Goal: Task Accomplishment & Management: Manage account settings

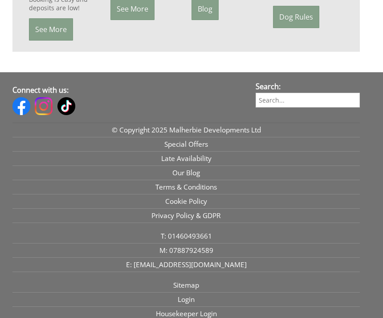
scroll to position [950, 0]
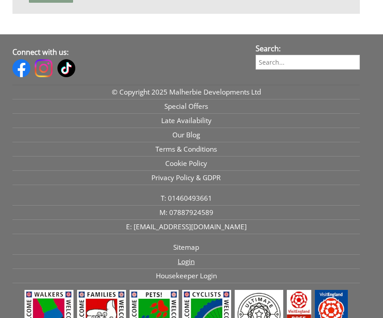
click at [180, 267] on link "Login" at bounding box center [186, 262] width 348 height 14
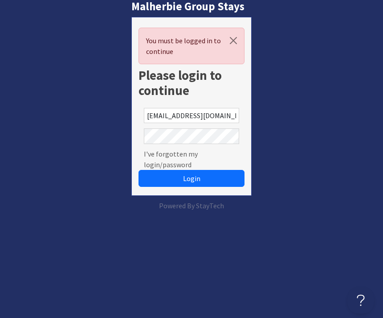
click at [192, 178] on button "Login" at bounding box center [192, 178] width 107 height 17
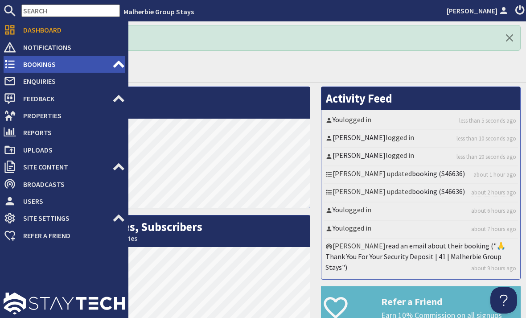
click at [11, 68] on use at bounding box center [10, 64] width 10 height 8
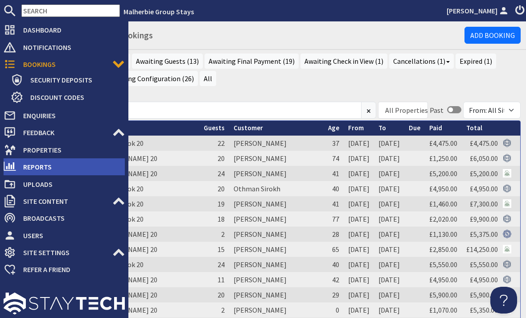
click at [36, 168] on span "Reports" at bounding box center [70, 167] width 109 height 14
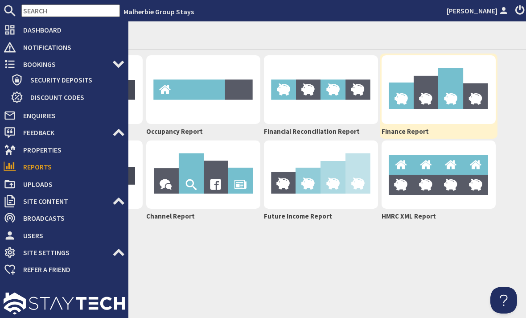
click at [383, 102] on img at bounding box center [438, 89] width 114 height 69
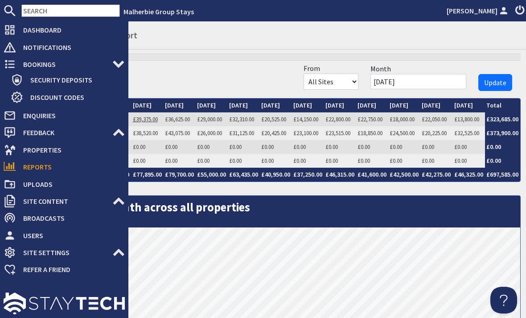
click at [133, 119] on link "£39,375.00" at bounding box center [145, 119] width 25 height 8
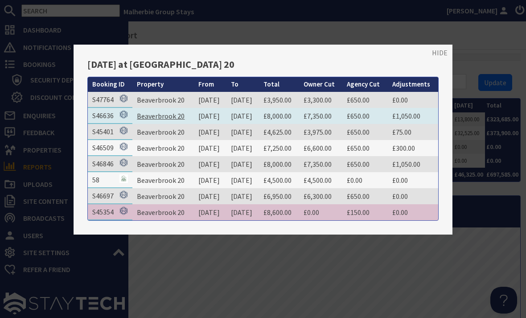
click at [162, 119] on link "Beaverbrook 20" at bounding box center [161, 115] width 48 height 9
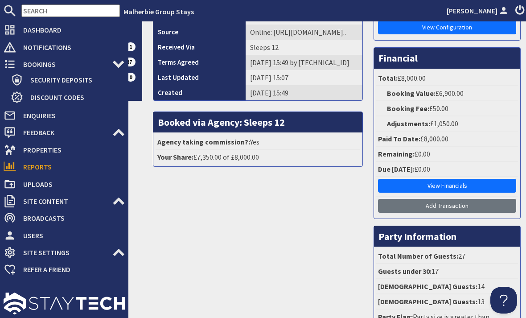
scroll to position [247, 0]
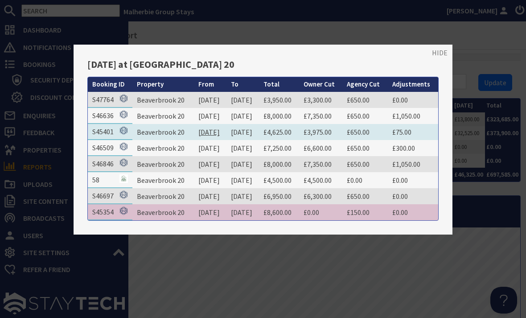
click at [198, 135] on link "08/09/2025" at bounding box center [208, 131] width 21 height 9
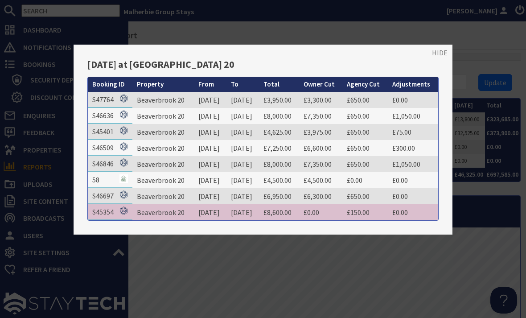
click at [383, 48] on link "HIDE" at bounding box center [440, 52] width 16 height 11
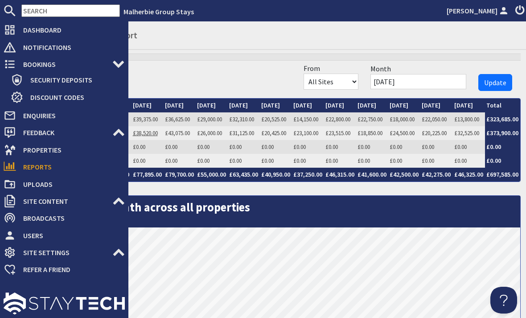
click at [134, 134] on link "£38,520.00" at bounding box center [145, 133] width 25 height 8
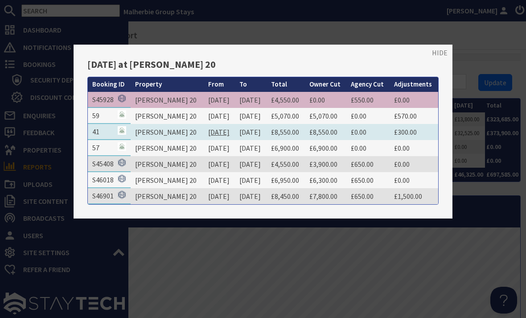
click at [208, 129] on link "05/09/2025" at bounding box center [218, 131] width 21 height 9
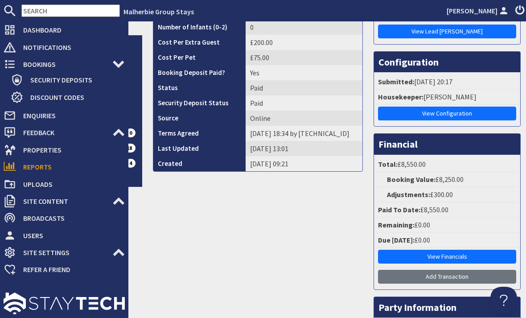
scroll to position [142, 0]
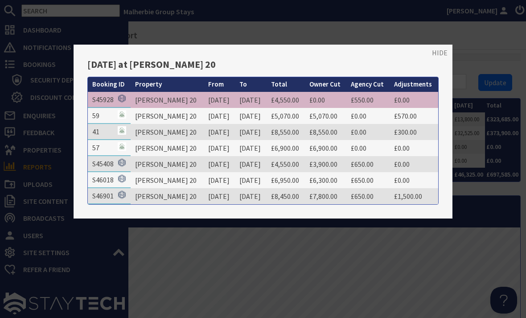
click at [383, 35] on div at bounding box center [263, 159] width 526 height 318
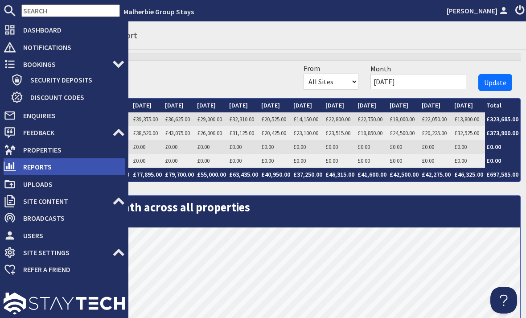
click at [37, 171] on span "Reports" at bounding box center [70, 167] width 109 height 14
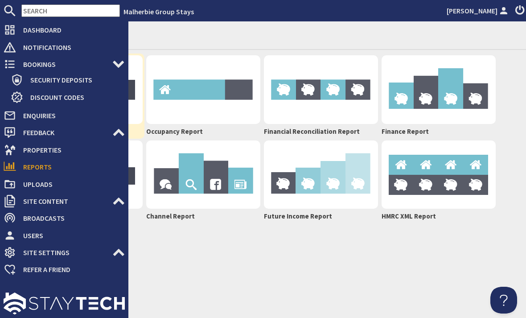
click at [131, 100] on img at bounding box center [86, 89] width 114 height 69
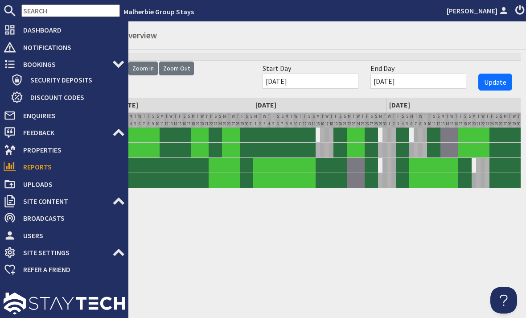
click at [143, 295] on div "Reports - Occupancy Overview Availability Report Zoom In Zoom Out Start Day 01/…" at bounding box center [273, 169] width 504 height 296
click at [152, 294] on div "Reports - Occupancy Overview Availability Report Zoom In Zoom Out Start Day 01/…" at bounding box center [273, 169] width 504 height 296
click at [142, 41] on small "- Occupancy Overview" at bounding box center [116, 35] width 81 height 11
click at [170, 74] on link "Zoom Out" at bounding box center [176, 68] width 35 height 14
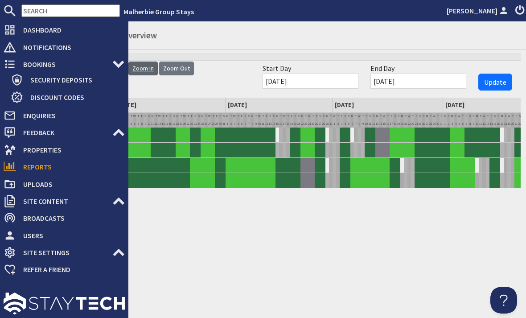
click at [138, 71] on link "Zoom In" at bounding box center [142, 68] width 29 height 14
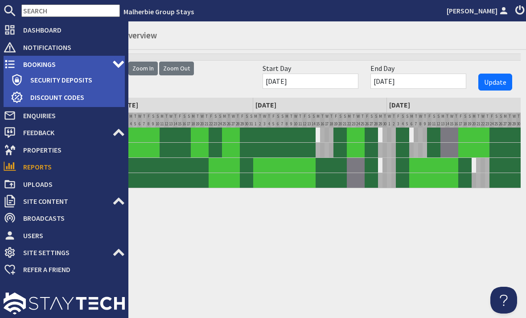
click at [119, 64] on icon at bounding box center [118, 64] width 12 height 12
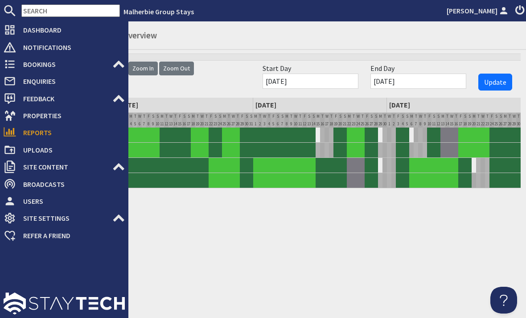
click at [181, 264] on div "Reports - Occupancy Overview Availability Report Zoom In Zoom Out Start Day 01/…" at bounding box center [273, 169] width 504 height 296
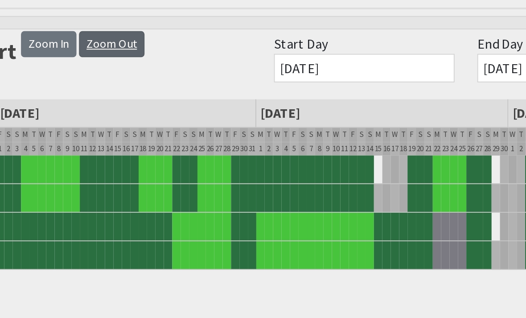
click at [159, 61] on link "Zoom Out" at bounding box center [176, 68] width 35 height 14
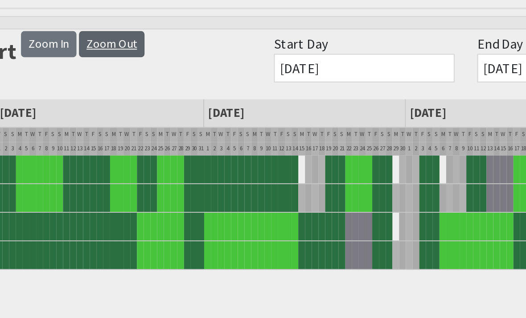
click at [159, 61] on link "Zoom Out" at bounding box center [176, 68] width 35 height 14
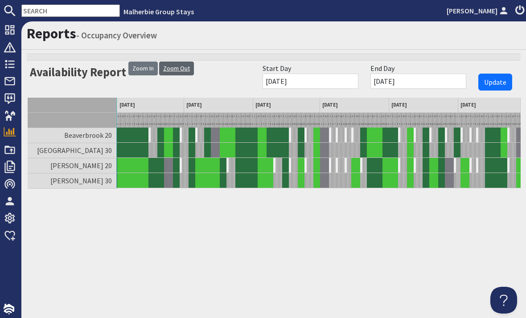
scroll to position [0, 67]
